Goal: Task Accomplishment & Management: Complete application form

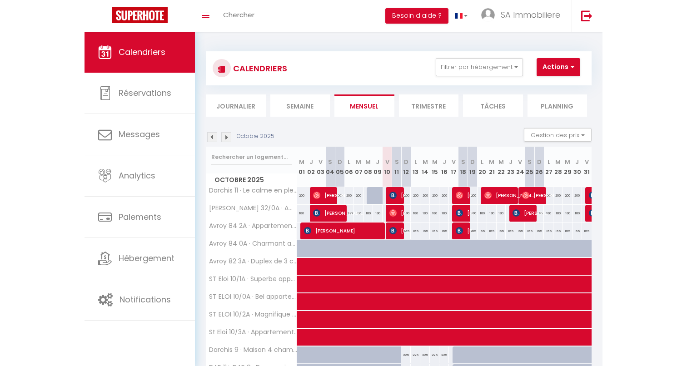
scroll to position [53, 0]
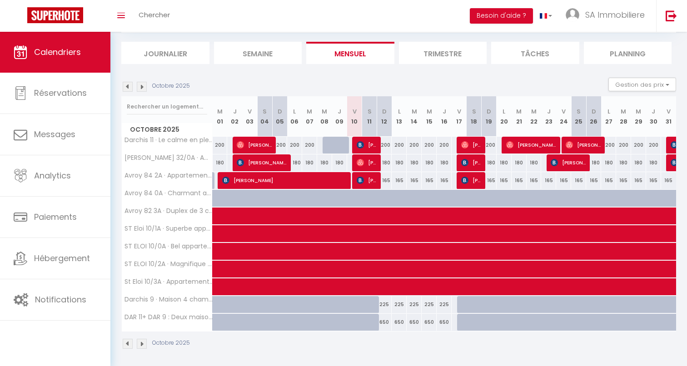
click at [465, 302] on div at bounding box center [464, 304] width 15 height 17
type input "225"
type input "Ven 17 Octobre 2025"
type input "Sam 18 Octobre 2025"
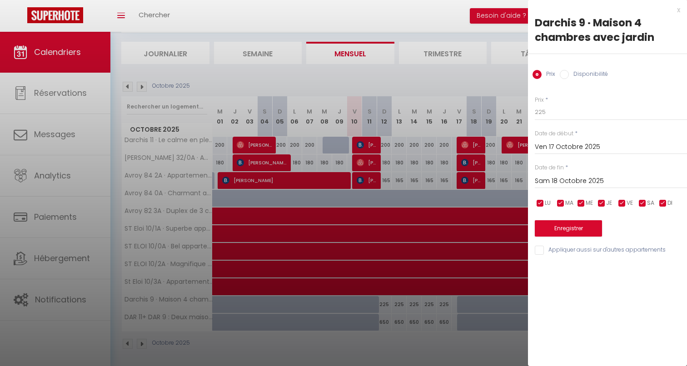
click at [517, 73] on input "Disponibilité" at bounding box center [563, 74] width 9 height 9
radio input "true"
radio input "false"
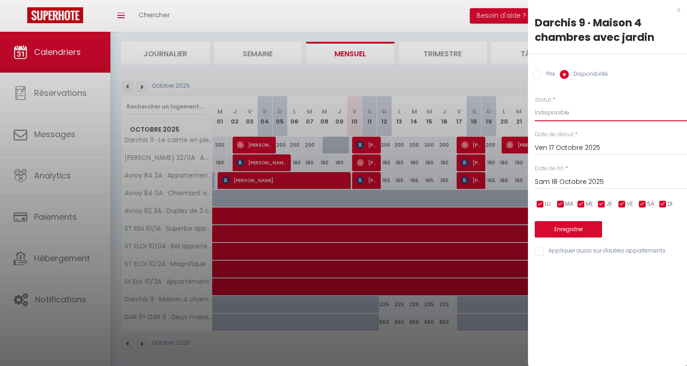
select select "1"
click at [517, 182] on input "Sam 18 Octobre 2025" at bounding box center [610, 182] width 152 height 12
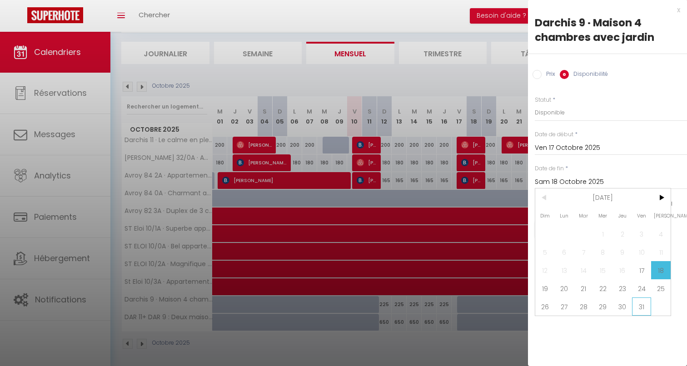
click at [517, 306] on span "31" at bounding box center [642, 306] width 20 height 18
type input "Ven 31 Octobre 2025"
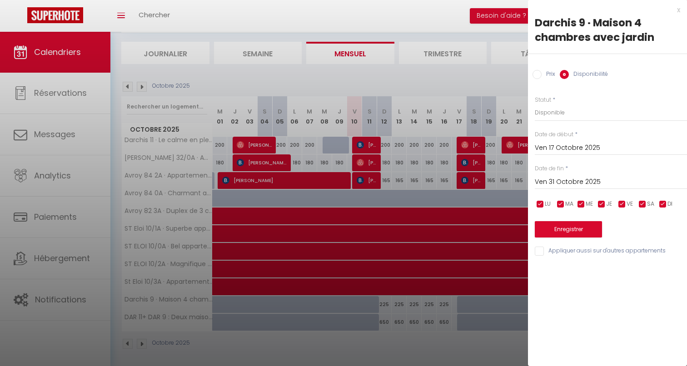
click at [517, 231] on button "Enregistrer" at bounding box center [567, 229] width 67 height 16
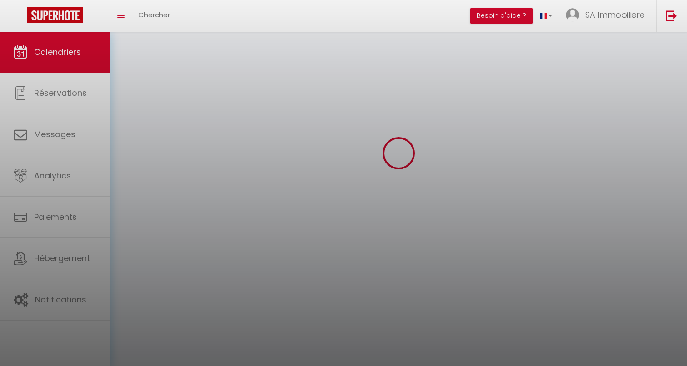
scroll to position [32, 0]
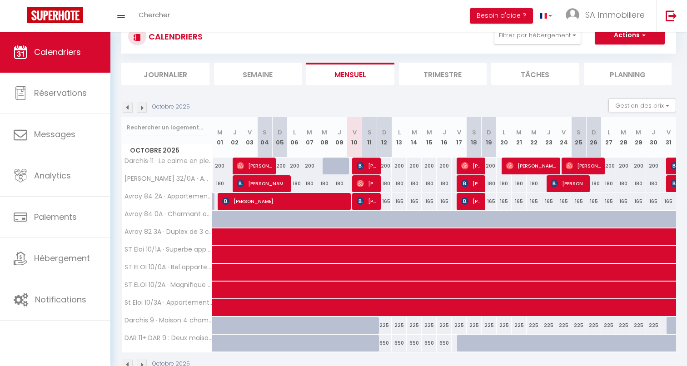
click at [517, 322] on div "225" at bounding box center [563, 325] width 15 height 17
select select "1"
type input "Ven 24 Octobre 2025"
type input "Sam 25 Octobre 2025"
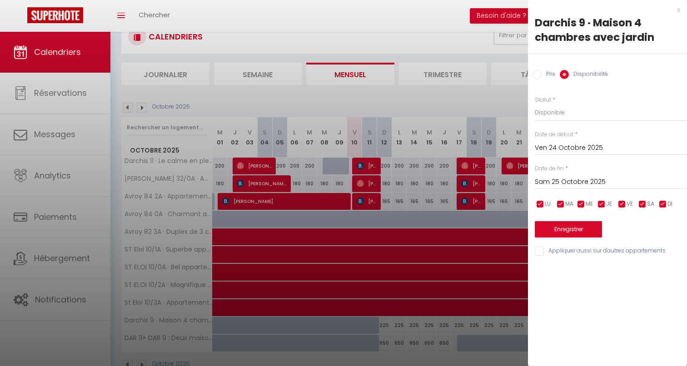
click at [517, 12] on div "x" at bounding box center [604, 10] width 152 height 11
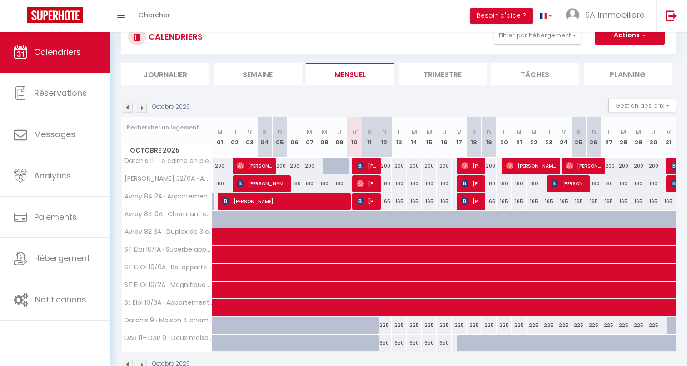
click at [517, 37] on button "Actions" at bounding box center [629, 35] width 70 height 18
click at [517, 56] on link "Nouvelle réservation" at bounding box center [619, 56] width 79 height 14
select select
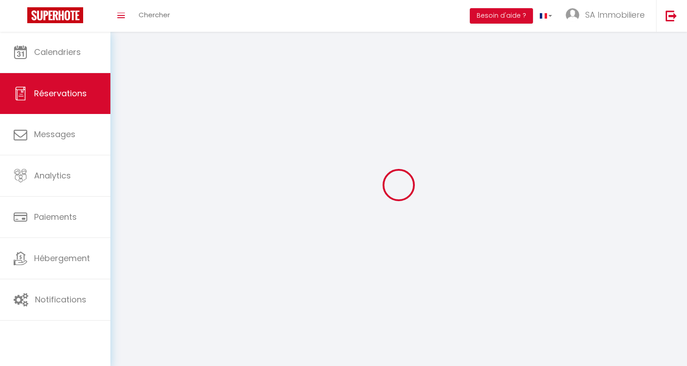
select select
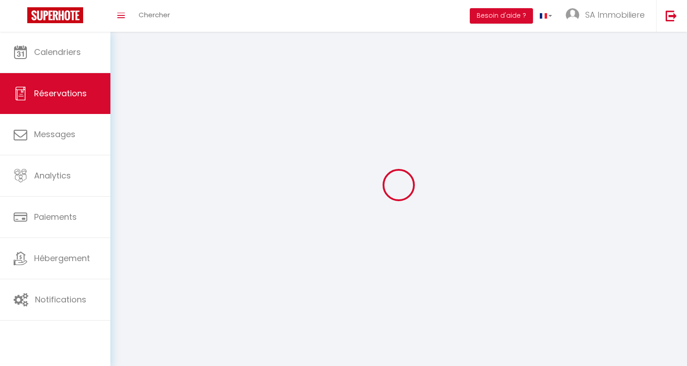
select select
checkbox input "false"
select select
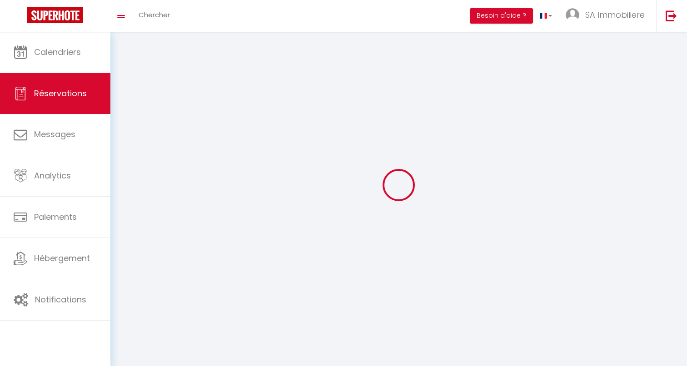
select select
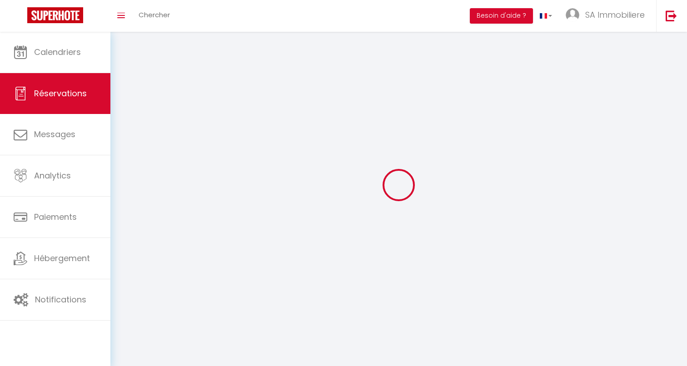
checkbox input "false"
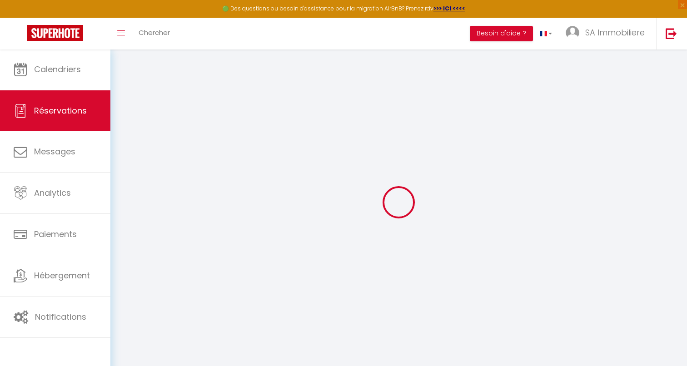
select select
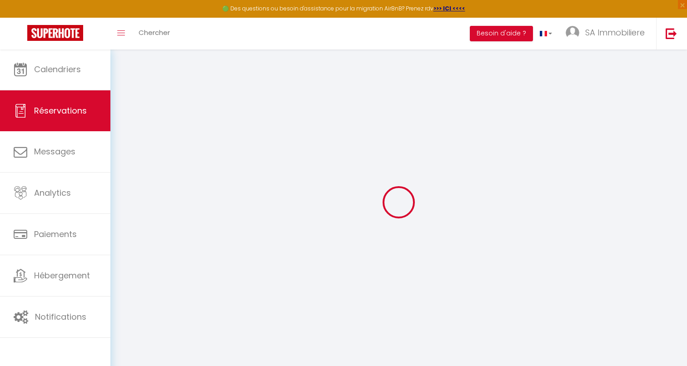
select select
checkbox input "false"
select select
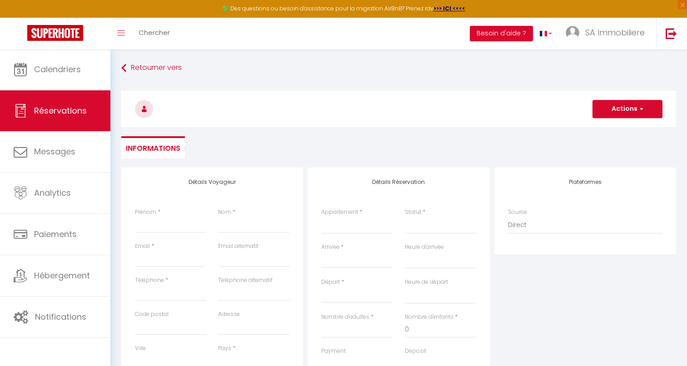
select select
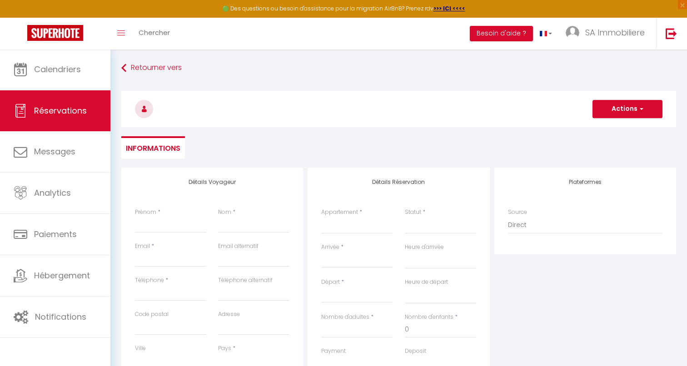
select select
checkbox input "false"
select select
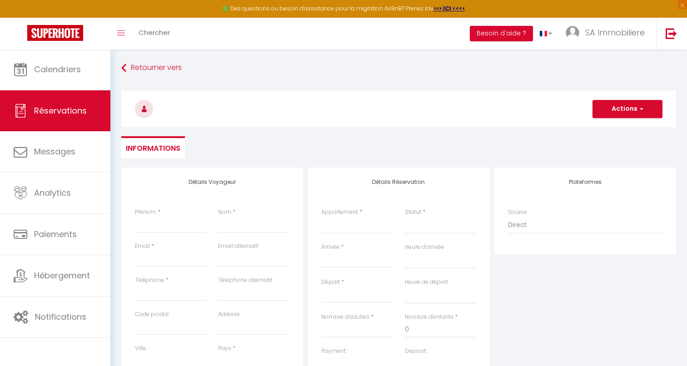
select select
checkbox input "false"
select select
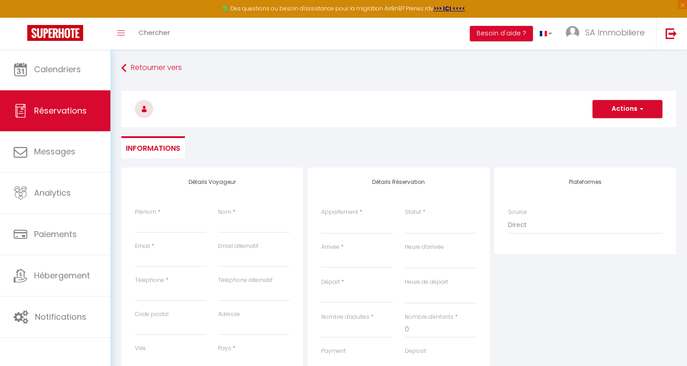
select select
type input "L"
select select
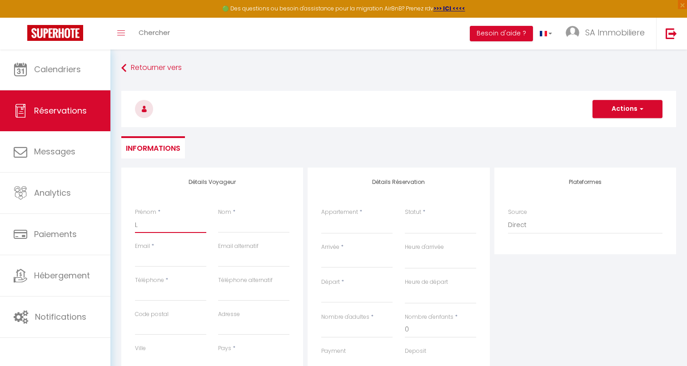
select select
checkbox input "false"
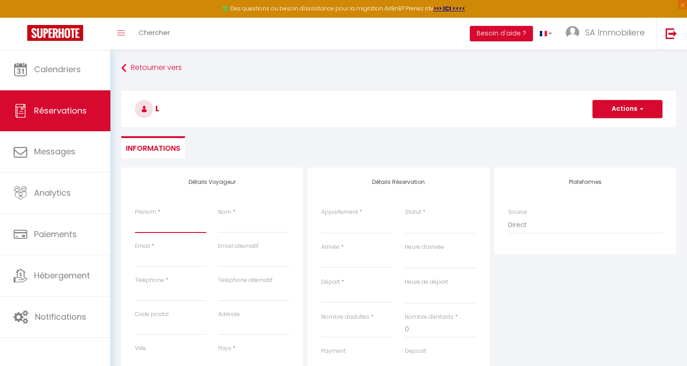
select select
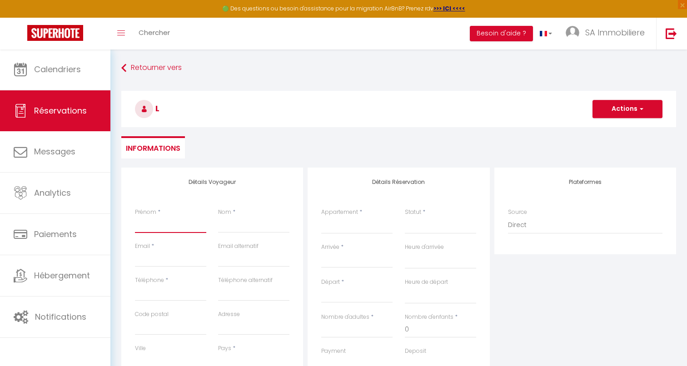
select select
checkbox input "false"
type input "L"
select select
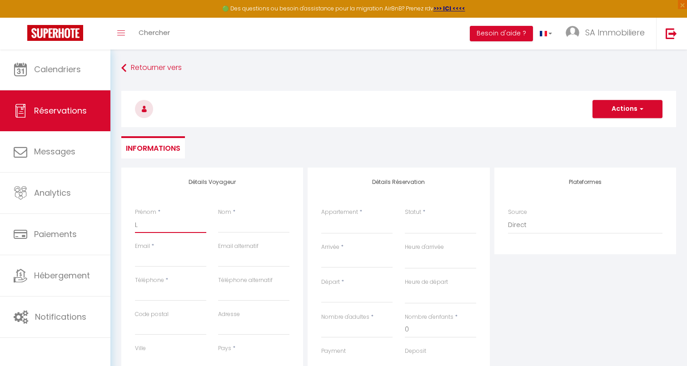
select select
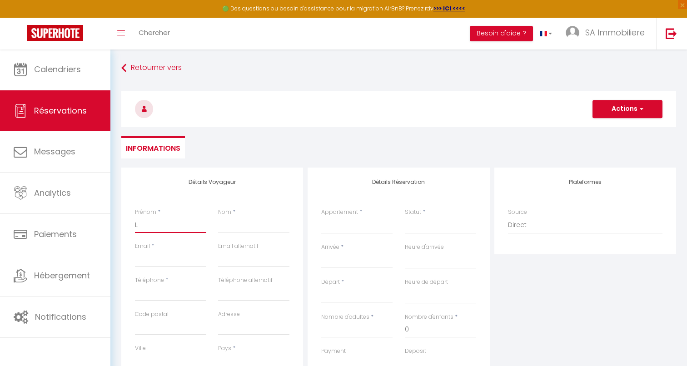
select select
checkbox input "false"
type input "La"
select select
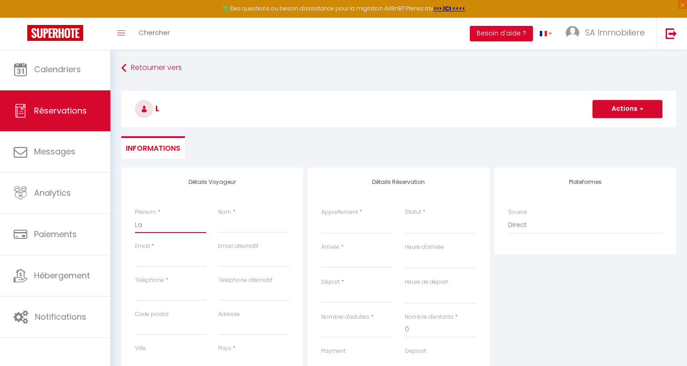
select select
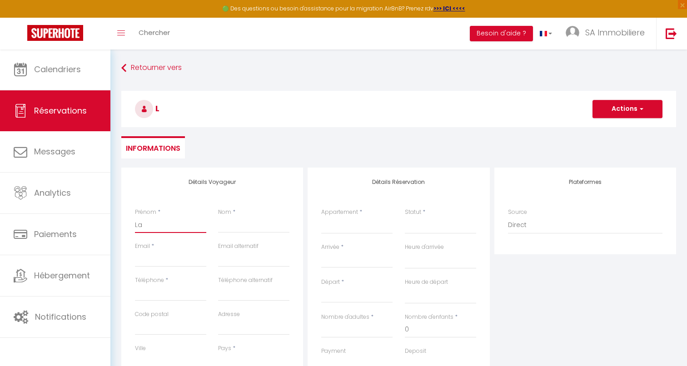
checkbox input "false"
type input "L"
select select
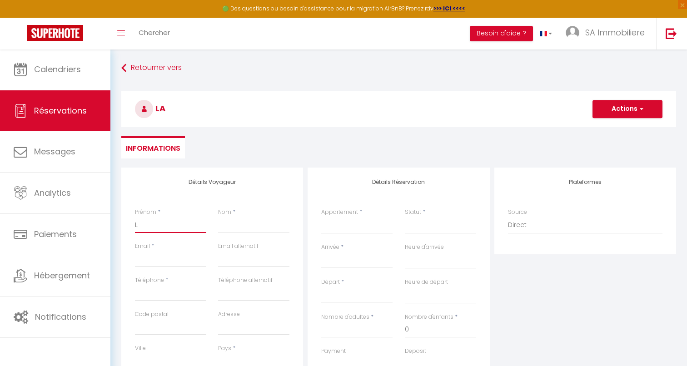
select select
checkbox input "false"
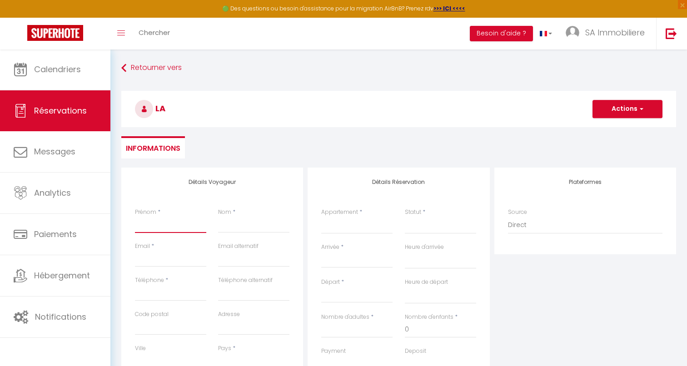
select select
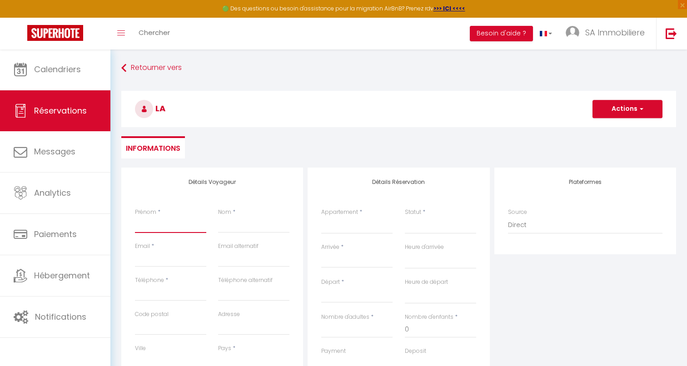
select select
checkbox input "false"
type input "P"
select select
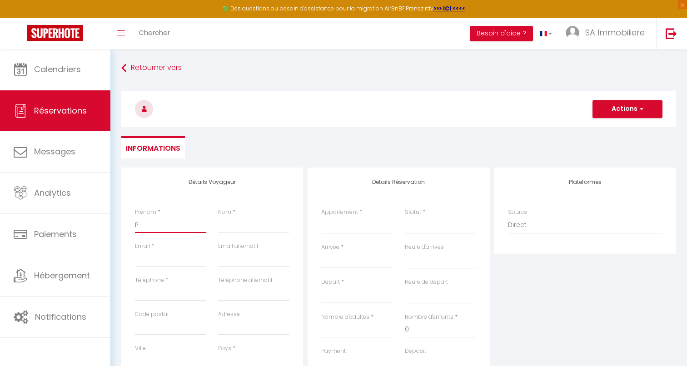
select select
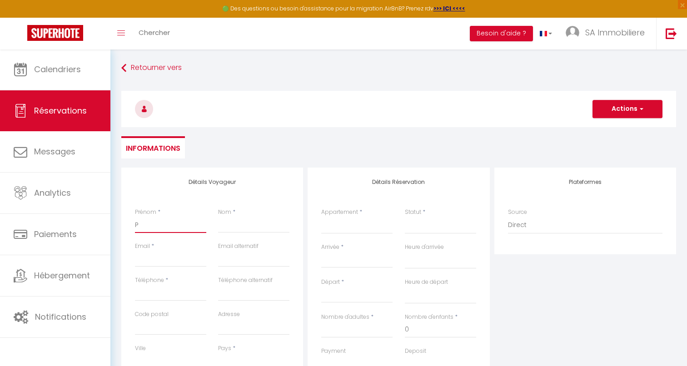
select select
checkbox input "false"
type input "Pa"
select select
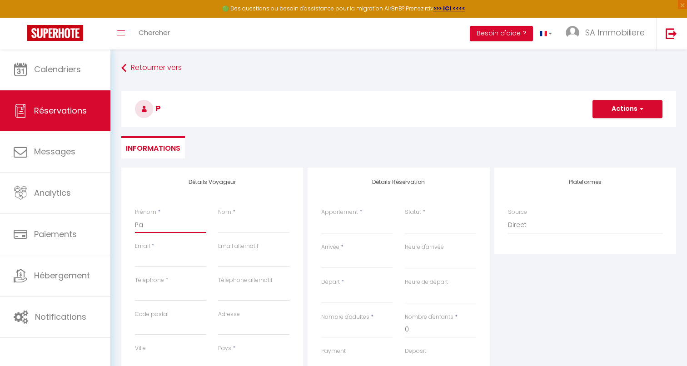
select select
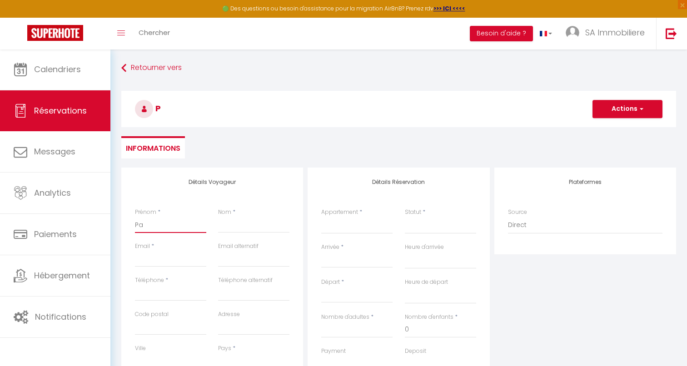
checkbox input "false"
type input "P"
select select
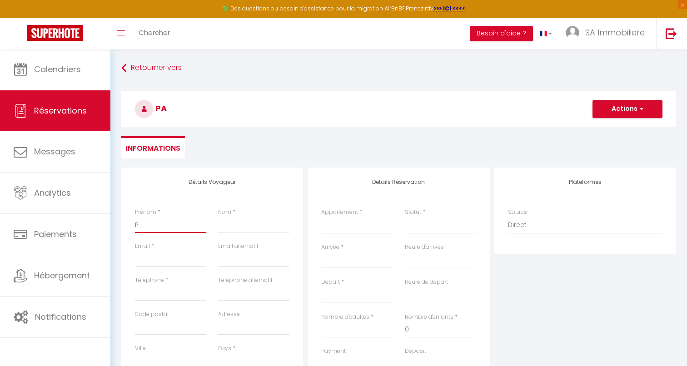
select select
checkbox input "false"
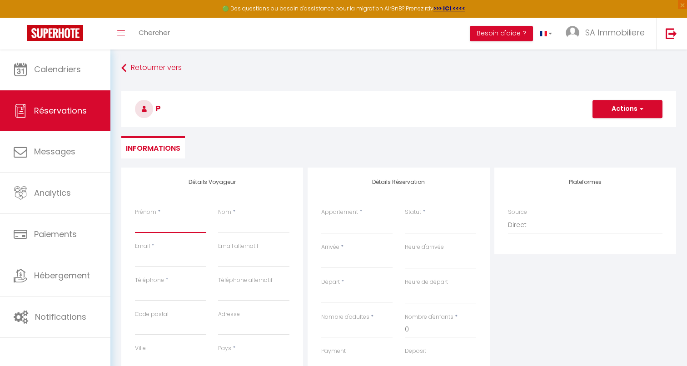
select select
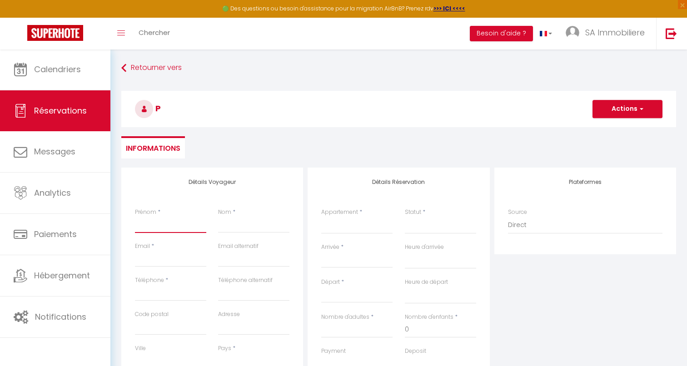
select select
checkbox input "false"
type input "H"
select select
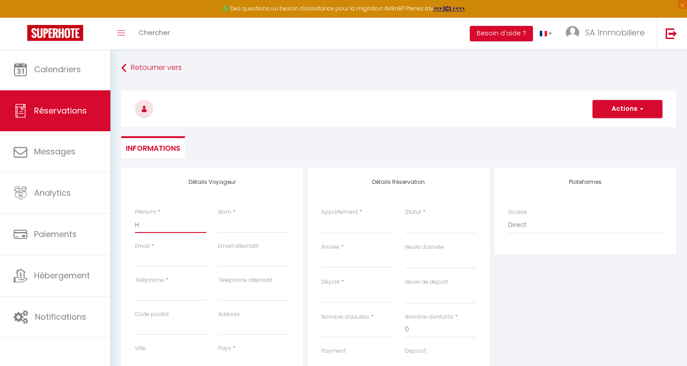
select select
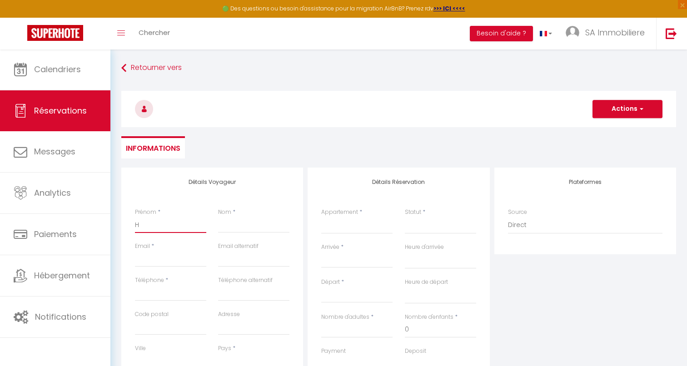
select select
checkbox input "false"
type input "Hy"
select select
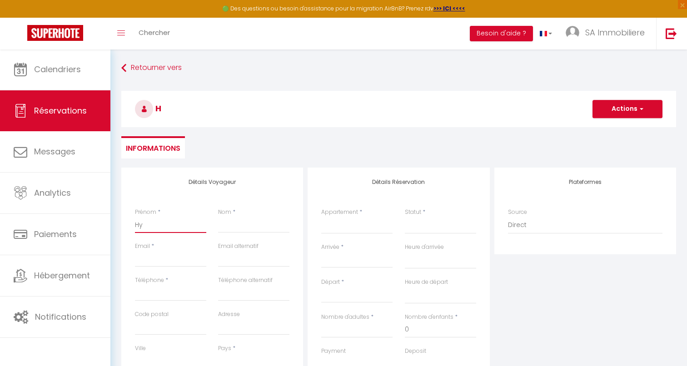
select select
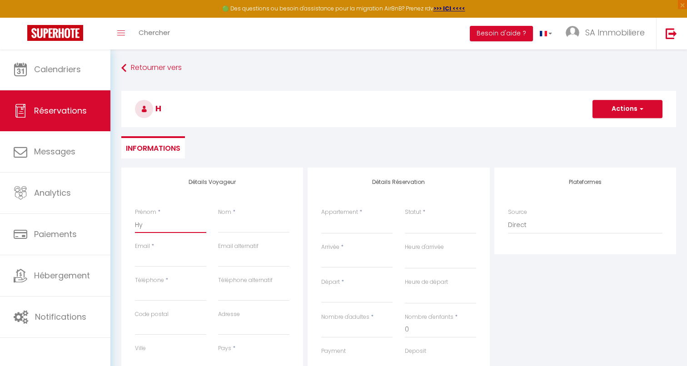
checkbox input "false"
type input "Hyo"
select select
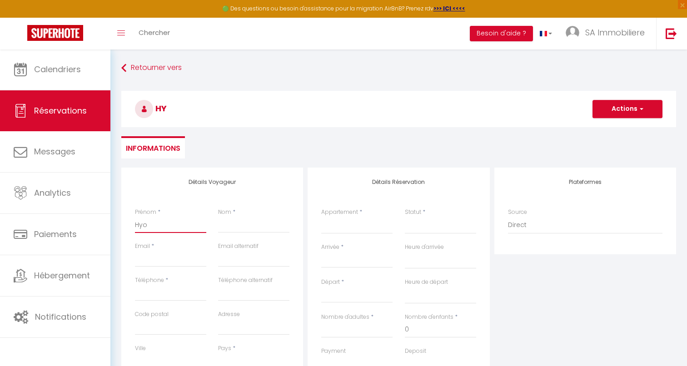
select select
checkbox input "false"
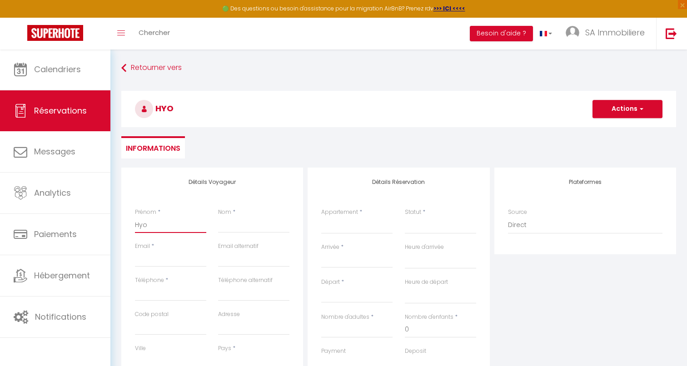
type input "Hy"
select select
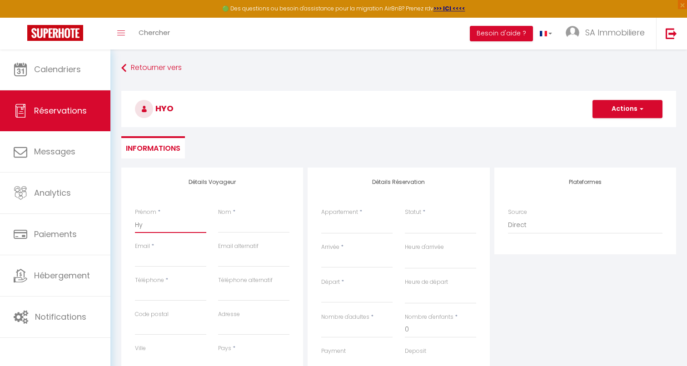
select select
checkbox input "false"
type input "Hyp"
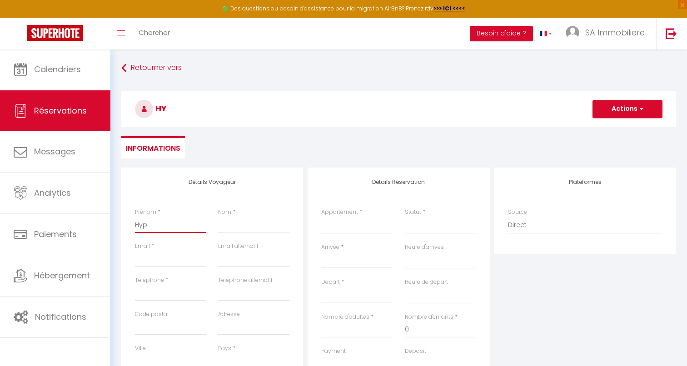
select select
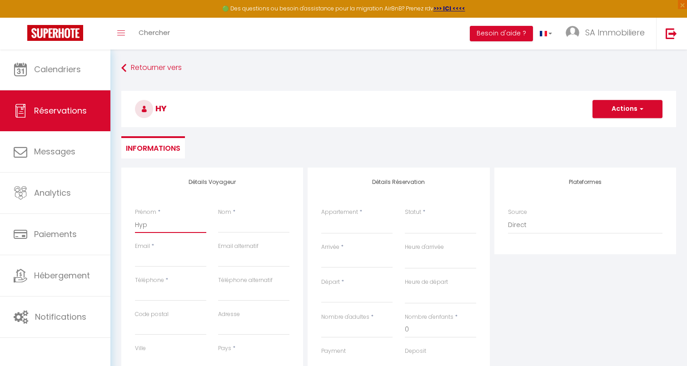
select select
checkbox input "false"
type input "Hypn"
select select
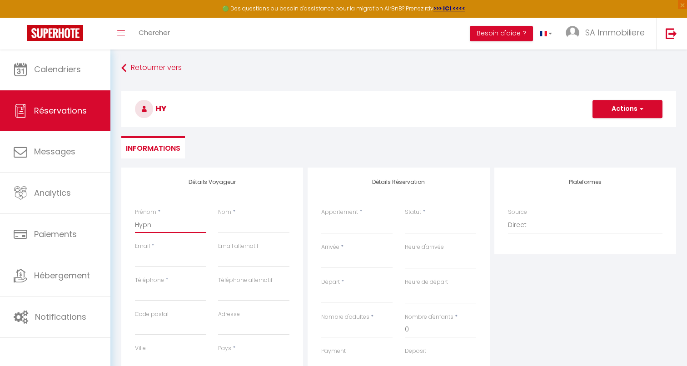
select select
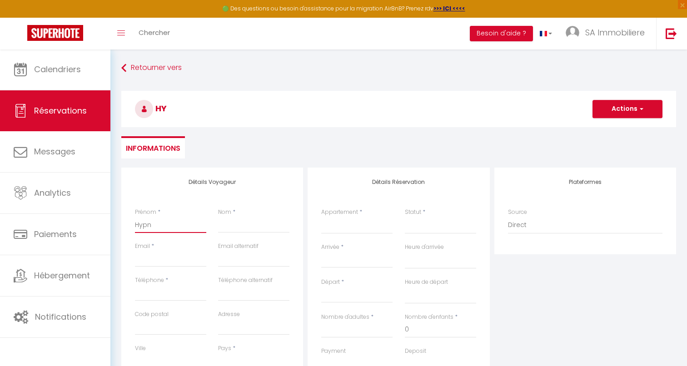
select select
checkbox input "false"
type input "Hypno"
select select
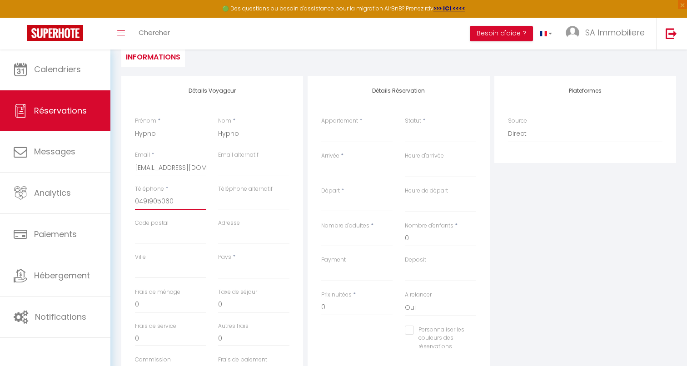
scroll to position [91, 0]
click at [354, 169] on input "Arrivée" at bounding box center [356, 170] width 71 height 12
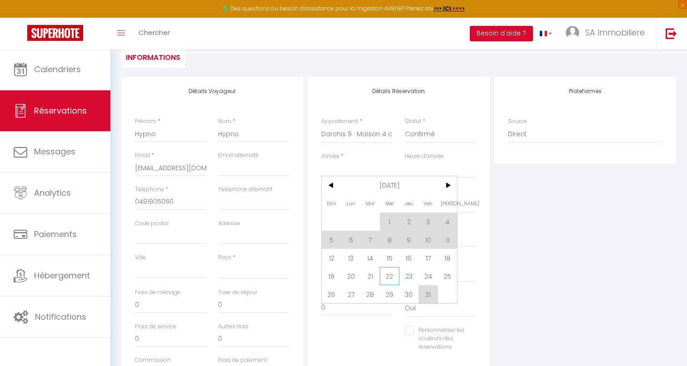
click at [393, 277] on span "22" at bounding box center [390, 276] width 20 height 18
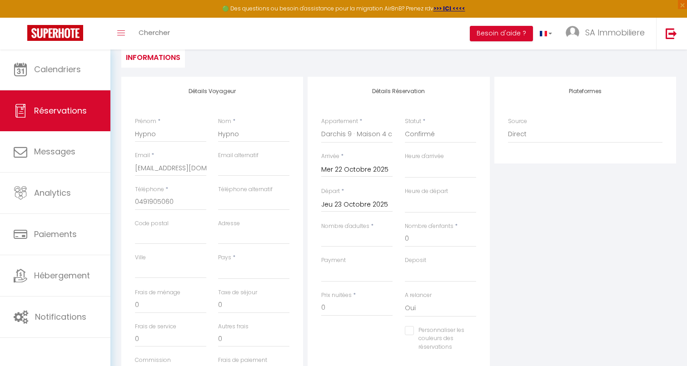
click at [347, 200] on input "Jeu 23 Octobre 2025" at bounding box center [356, 205] width 71 height 12
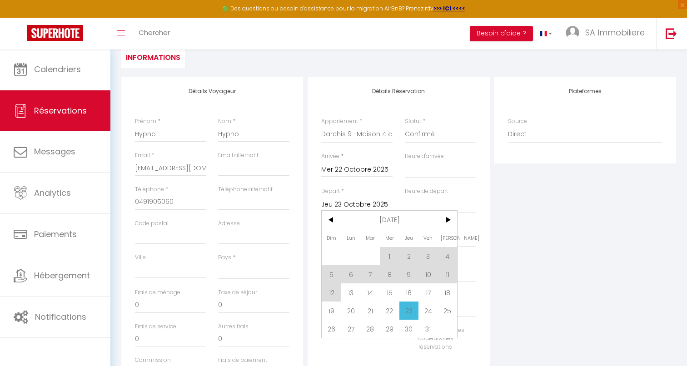
click at [345, 166] on input "Mer 22 Octobre 2025" at bounding box center [356, 170] width 71 height 12
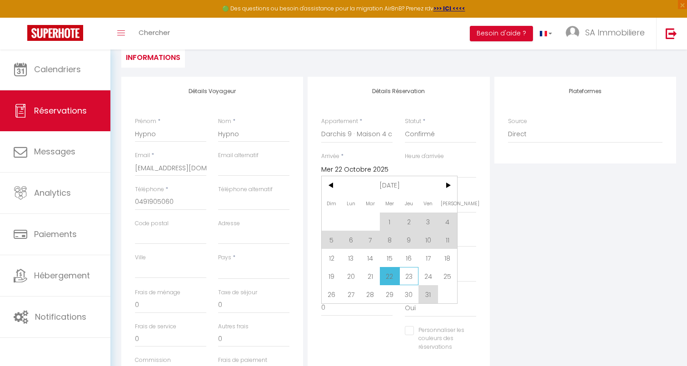
click at [408, 274] on span "23" at bounding box center [409, 276] width 20 height 18
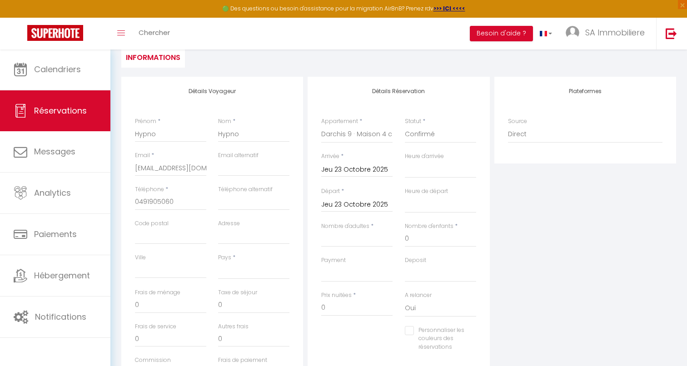
click at [360, 199] on input "Jeu 23 Octobre 2025" at bounding box center [356, 205] width 71 height 12
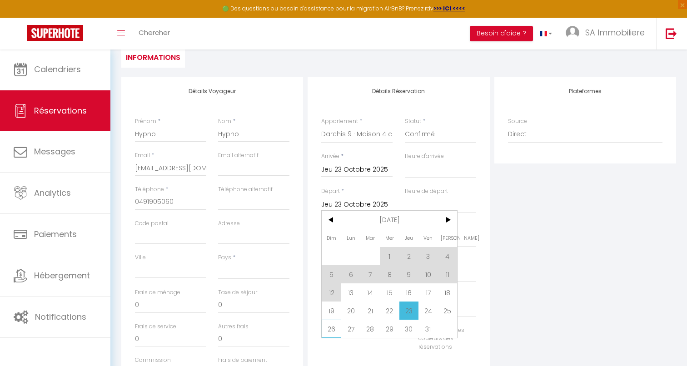
click at [333, 327] on span "26" at bounding box center [332, 329] width 20 height 18
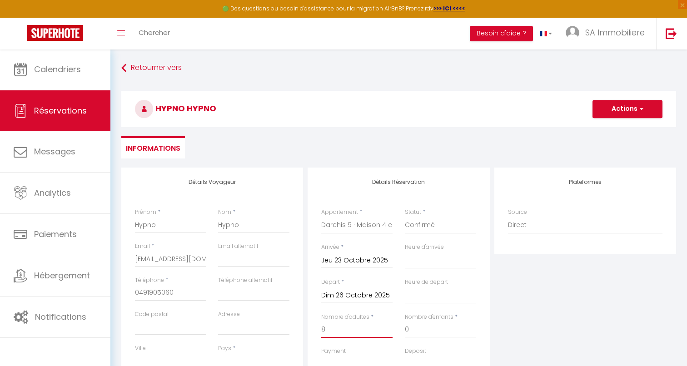
scroll to position [0, 0]
click at [517, 108] on span "button" at bounding box center [639, 109] width 5 height 8
click at [517, 130] on link "Enregistrer" at bounding box center [618, 129] width 72 height 12
click at [517, 109] on button "Actions" at bounding box center [627, 109] width 70 height 18
click at [517, 126] on link "Enregistrer" at bounding box center [618, 129] width 72 height 12
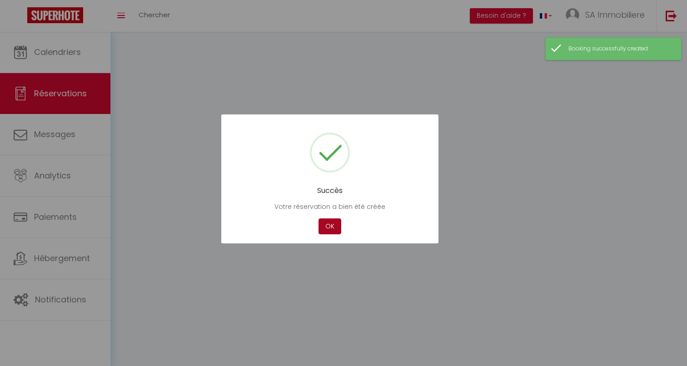
click at [333, 225] on button "OK" at bounding box center [329, 226] width 23 height 16
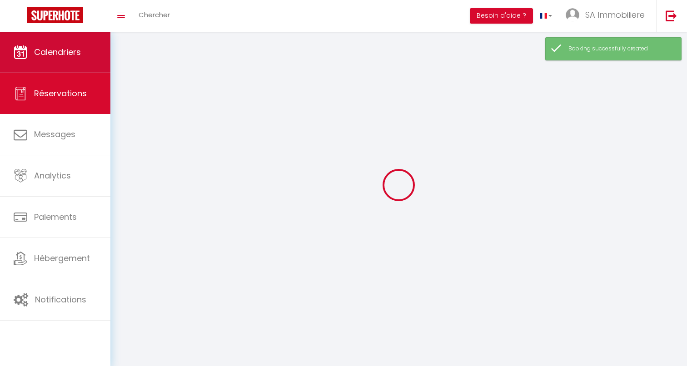
click at [42, 51] on span "Calendriers" at bounding box center [57, 51] width 47 height 11
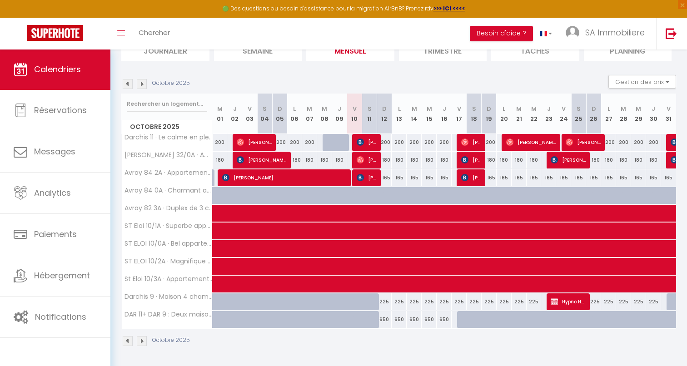
scroll to position [72, 0]
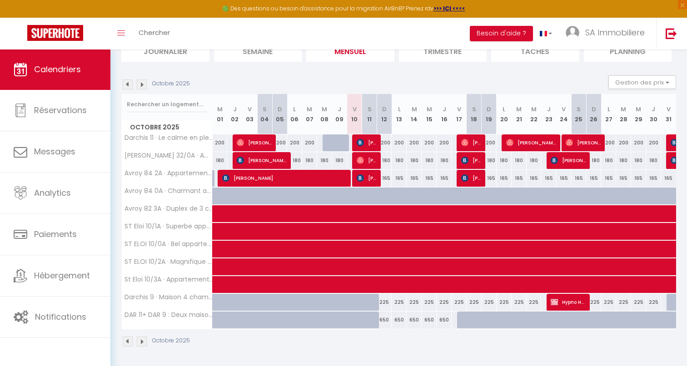
click at [517, 301] on div at bounding box center [673, 302] width 15 height 17
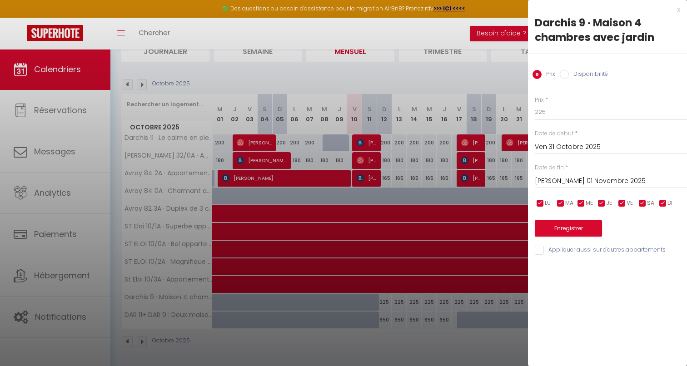
click at [517, 75] on input "Disponibilité" at bounding box center [563, 74] width 9 height 9
click at [517, 182] on input "[PERSON_NAME] 01 Novembre 2025" at bounding box center [610, 182] width 152 height 12
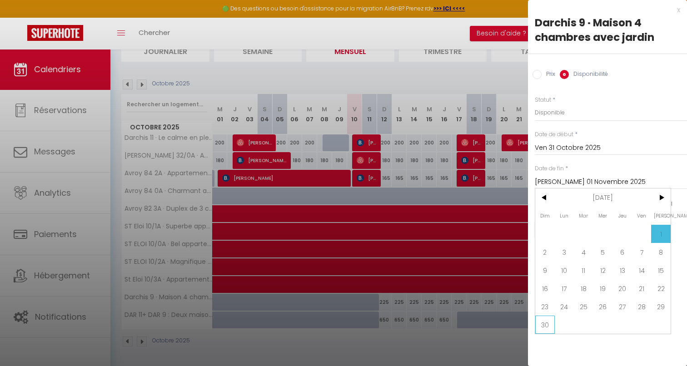
click at [517, 319] on span "30" at bounding box center [545, 325] width 20 height 18
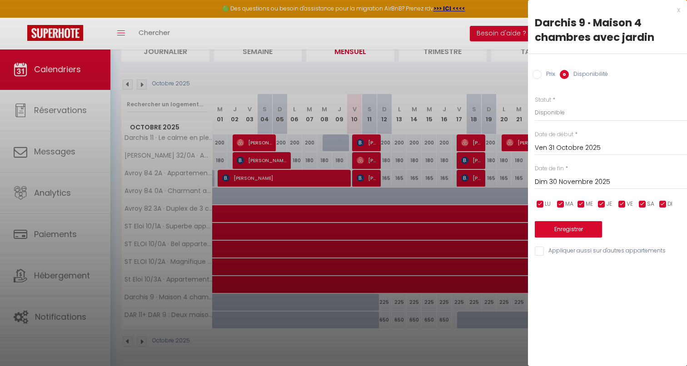
click at [517, 226] on button "Enregistrer" at bounding box center [567, 229] width 67 height 16
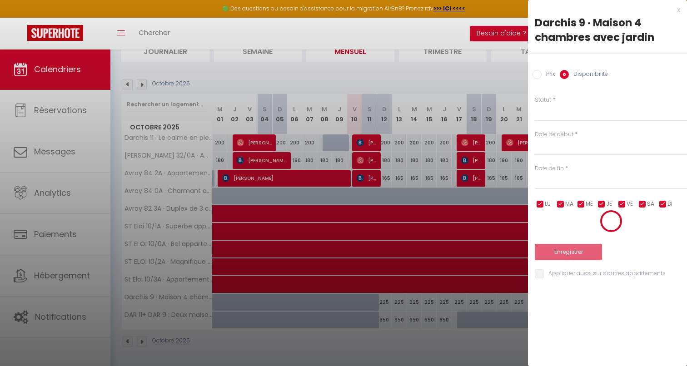
scroll to position [49, 0]
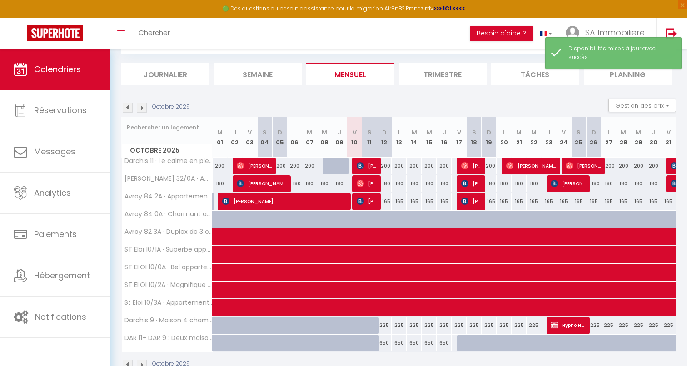
click at [143, 107] on img at bounding box center [142, 108] width 10 height 10
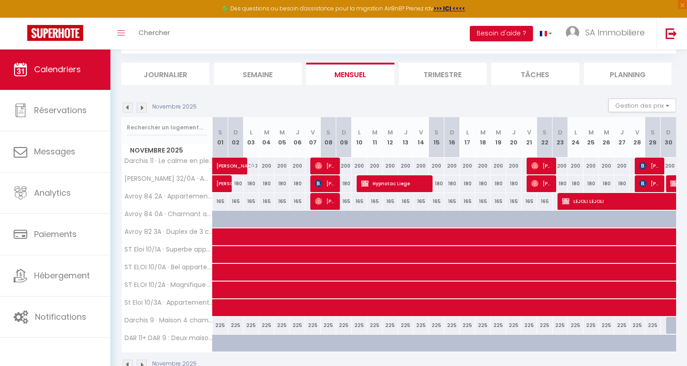
click at [143, 106] on img at bounding box center [142, 108] width 10 height 10
